Goal: Complete application form

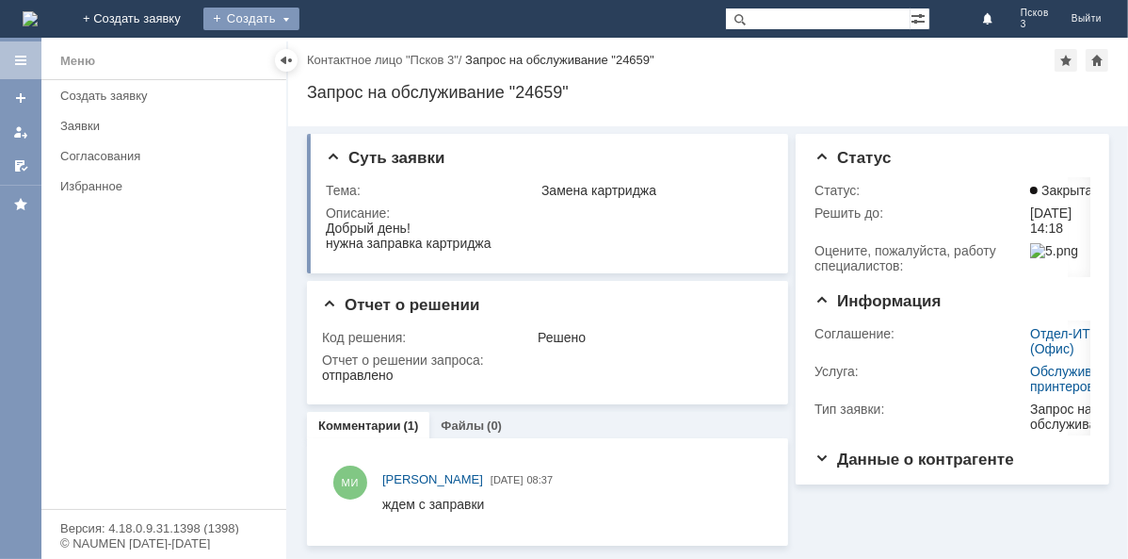
click at [300, 21] on div "Создать" at bounding box center [251, 19] width 96 height 23
click at [350, 58] on link "Заявка" at bounding box center [278, 56] width 143 height 23
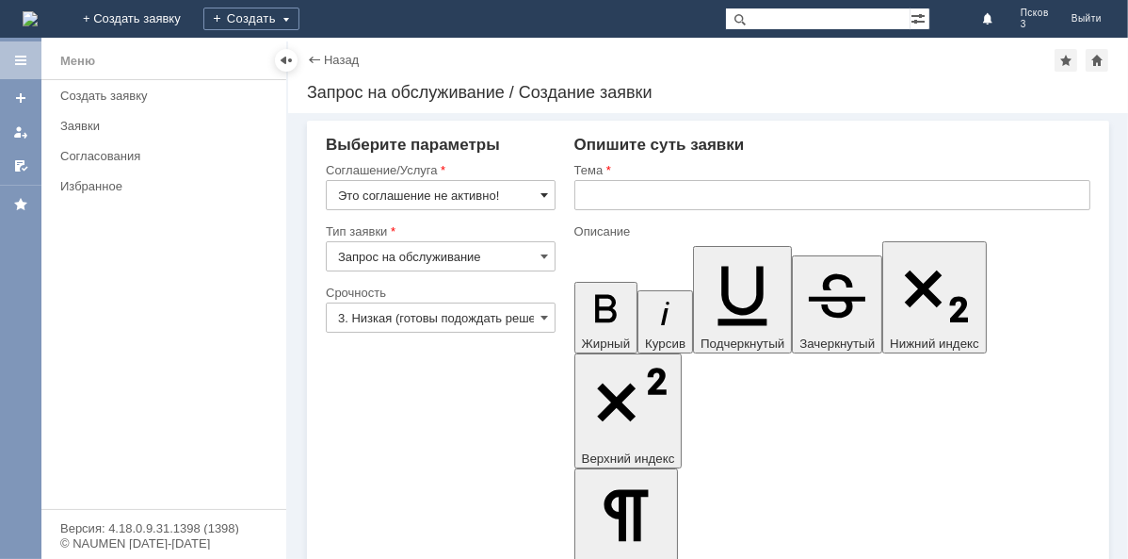
click at [546, 193] on span at bounding box center [545, 194] width 8 height 15
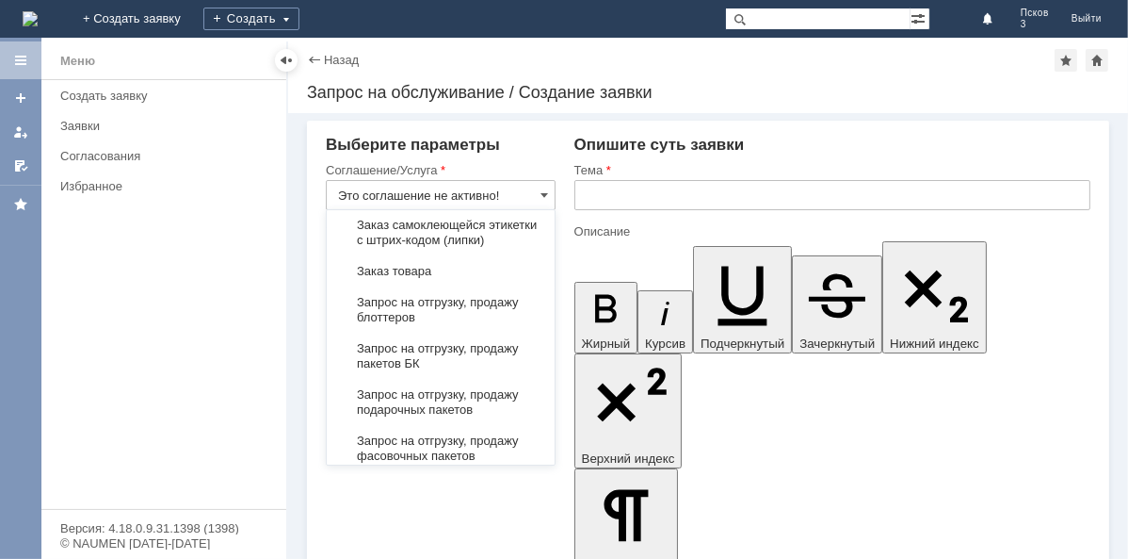
scroll to position [771, 0]
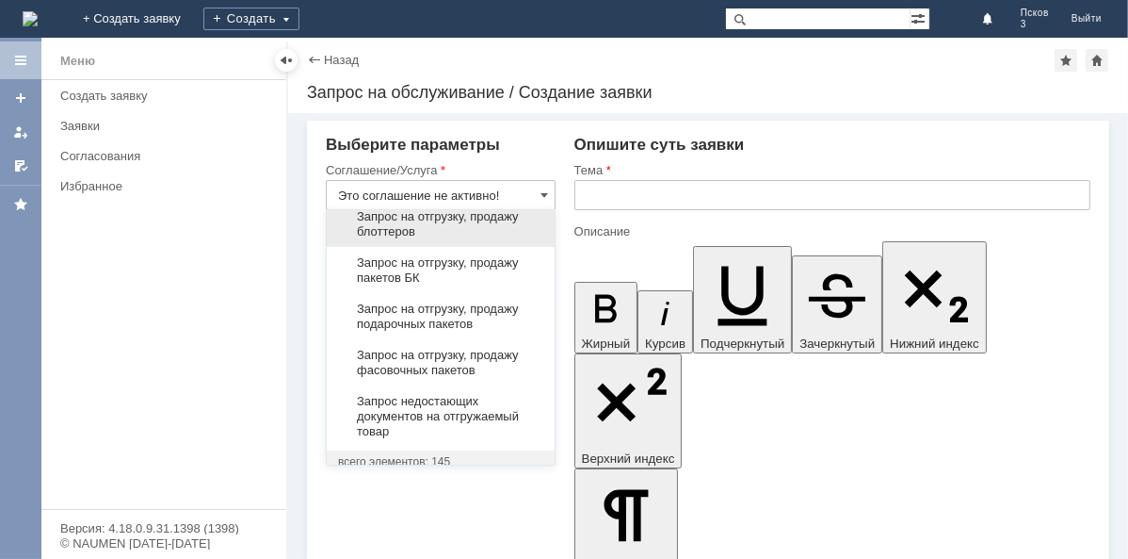
click at [405, 239] on span "Запрос на отгрузку, продажу блоттеров" at bounding box center [440, 224] width 205 height 30
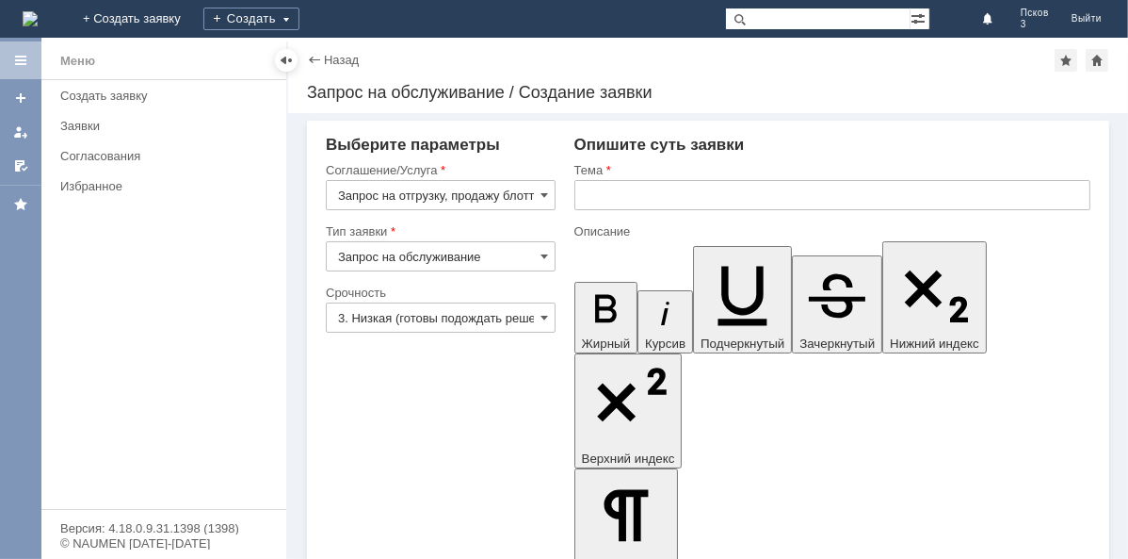
click at [441, 196] on input "Запрос на отгрузку, продажу блоттеров" at bounding box center [441, 195] width 230 height 30
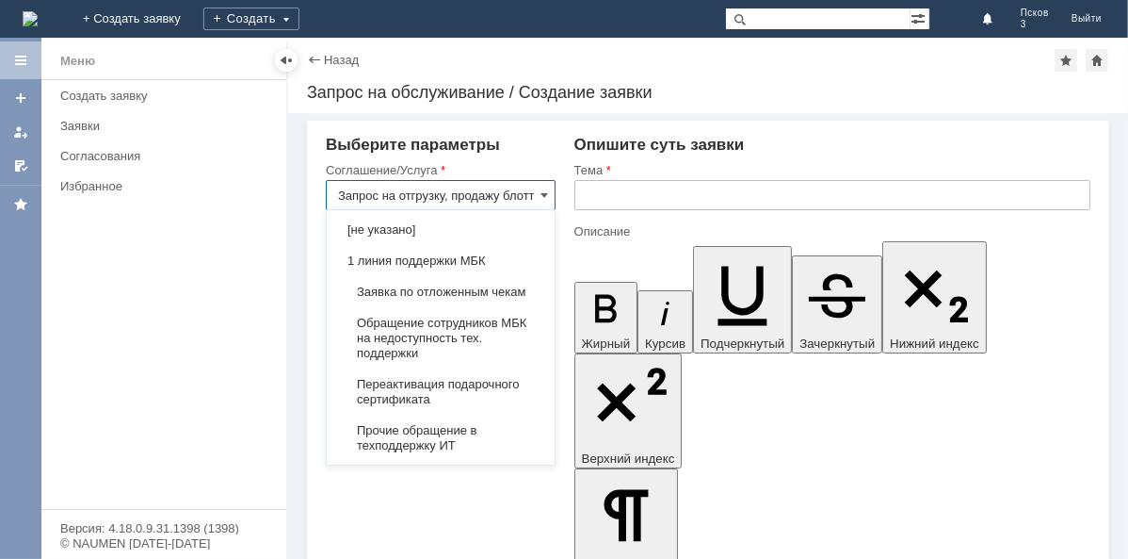
scroll to position [834, 0]
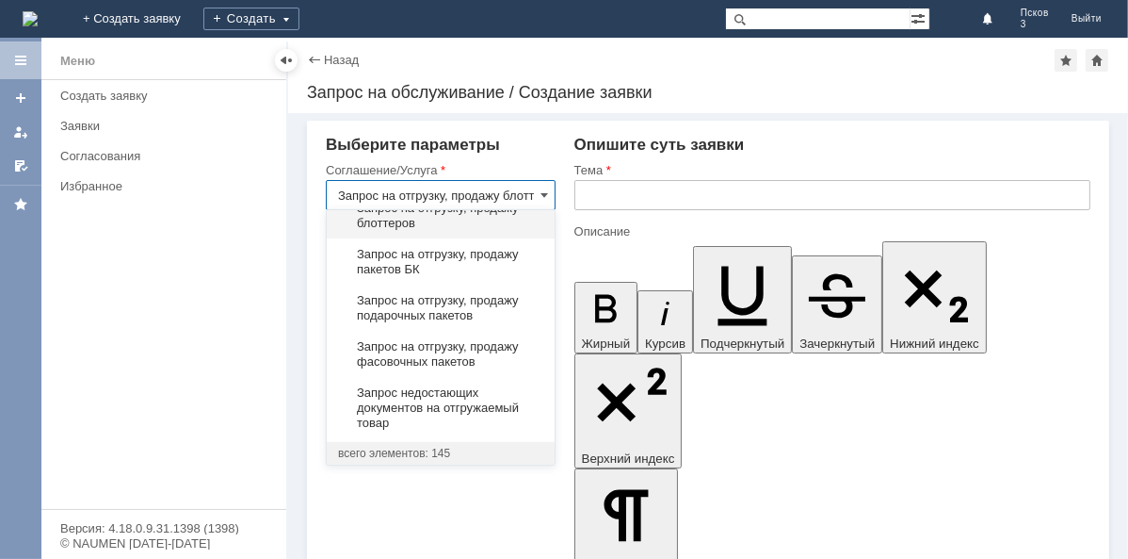
click at [627, 201] on input "text" at bounding box center [833, 195] width 516 height 30
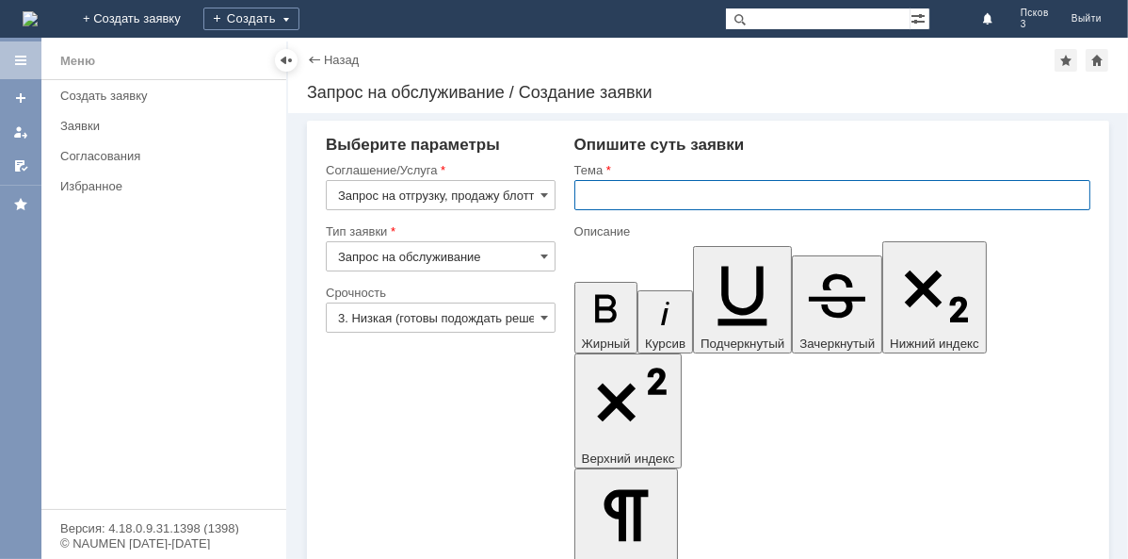
type input "Запрос на отгрузку, продажу блоттеров"
paste input "Запрос на отгрузку, продажу блоттеров"
type input "Запрос на отгрузку, продажу блоттеров"
